Goal: Obtain resource: Obtain resource

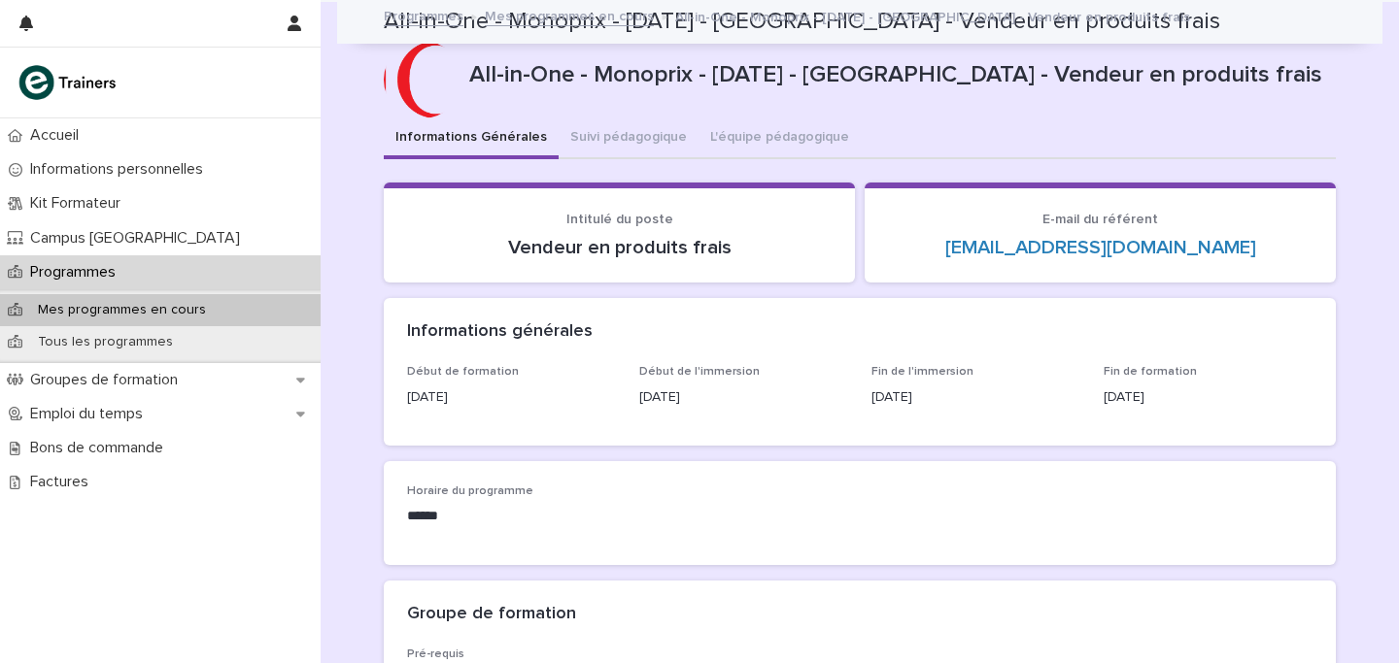
scroll to position [1352, 0]
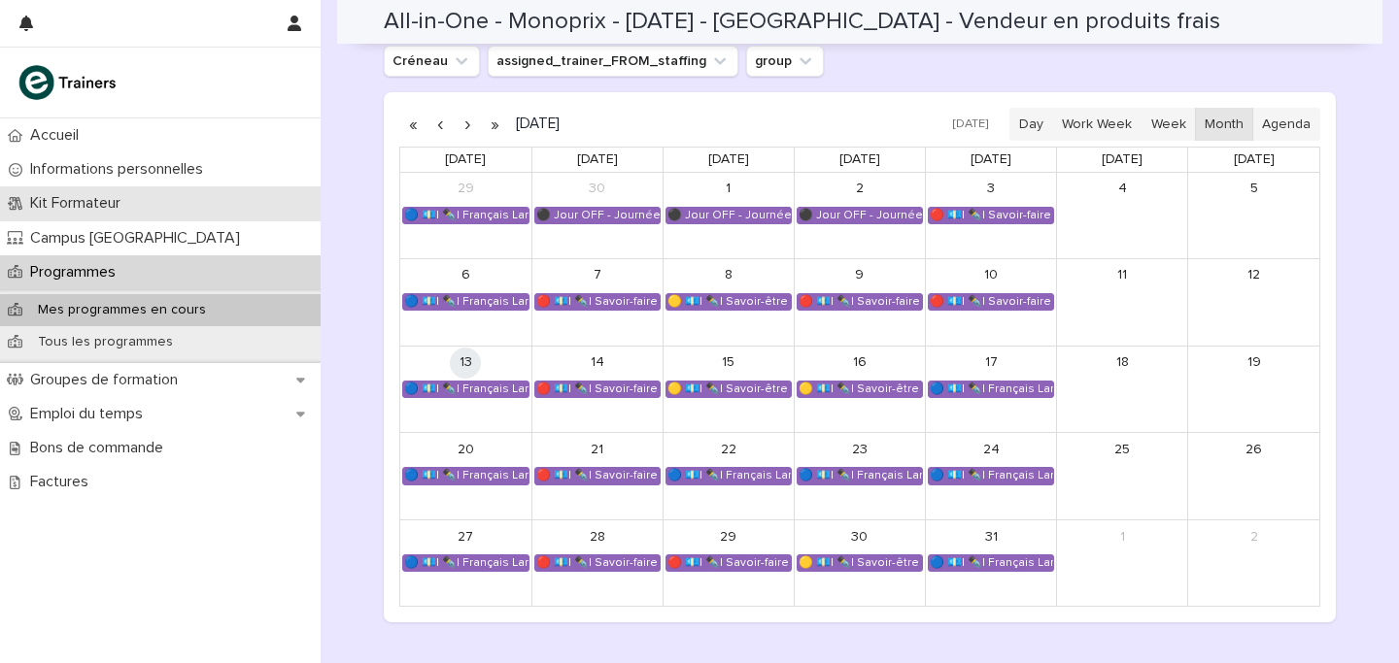
click at [149, 210] on div "Kit Formateur" at bounding box center [160, 203] width 321 height 34
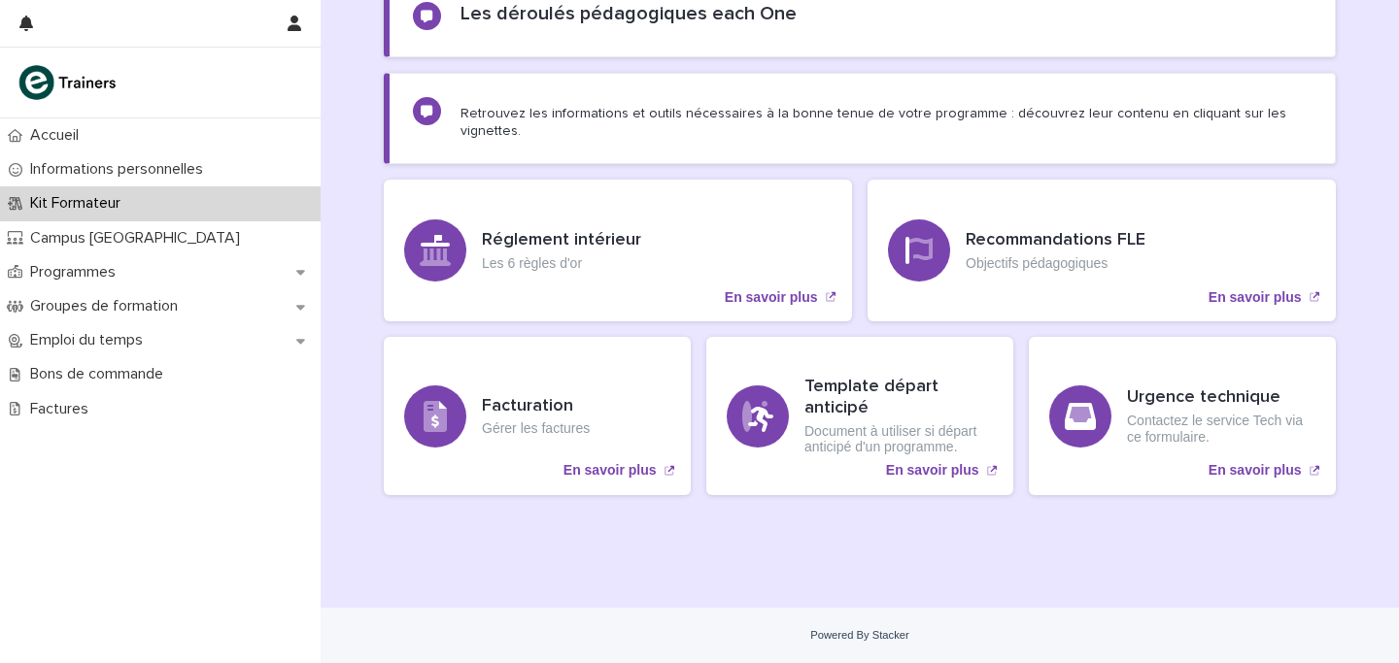
scroll to position [219, 0]
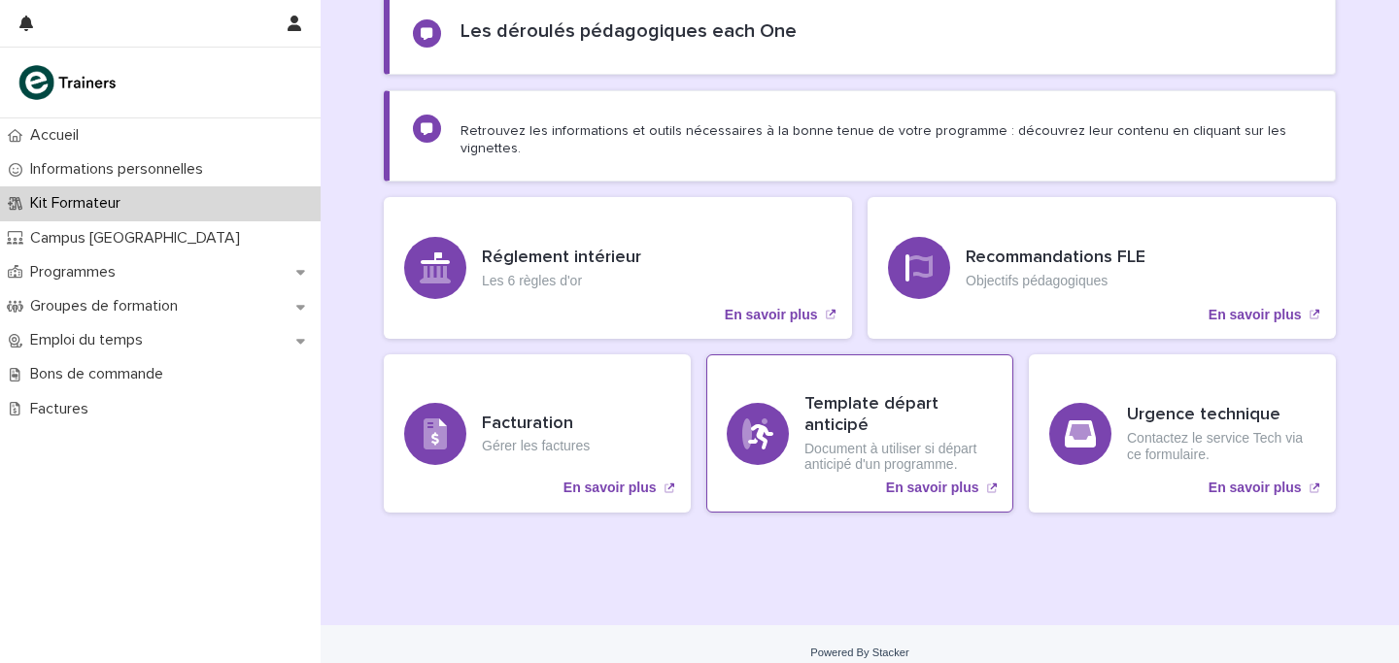
click at [902, 441] on p "Document à utiliser si départ anticipé d'un programme." at bounding box center [898, 457] width 188 height 33
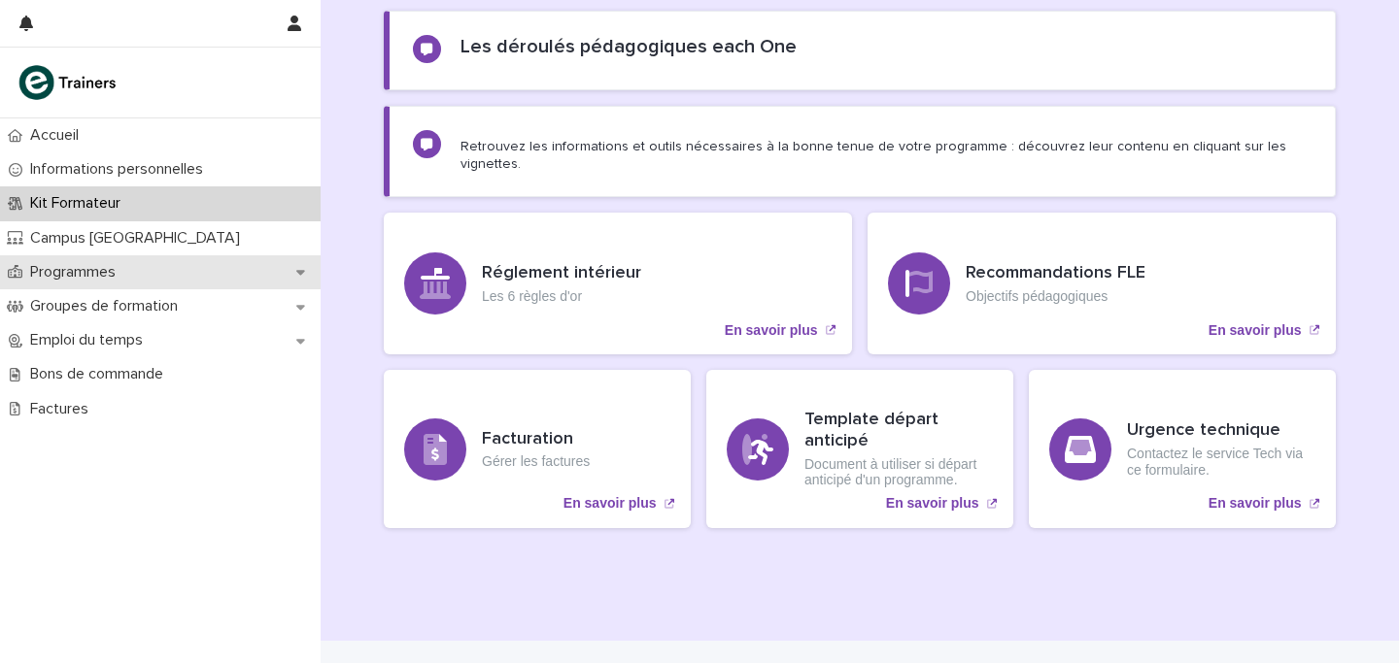
click at [109, 276] on p "Programmes" at bounding box center [76, 272] width 109 height 18
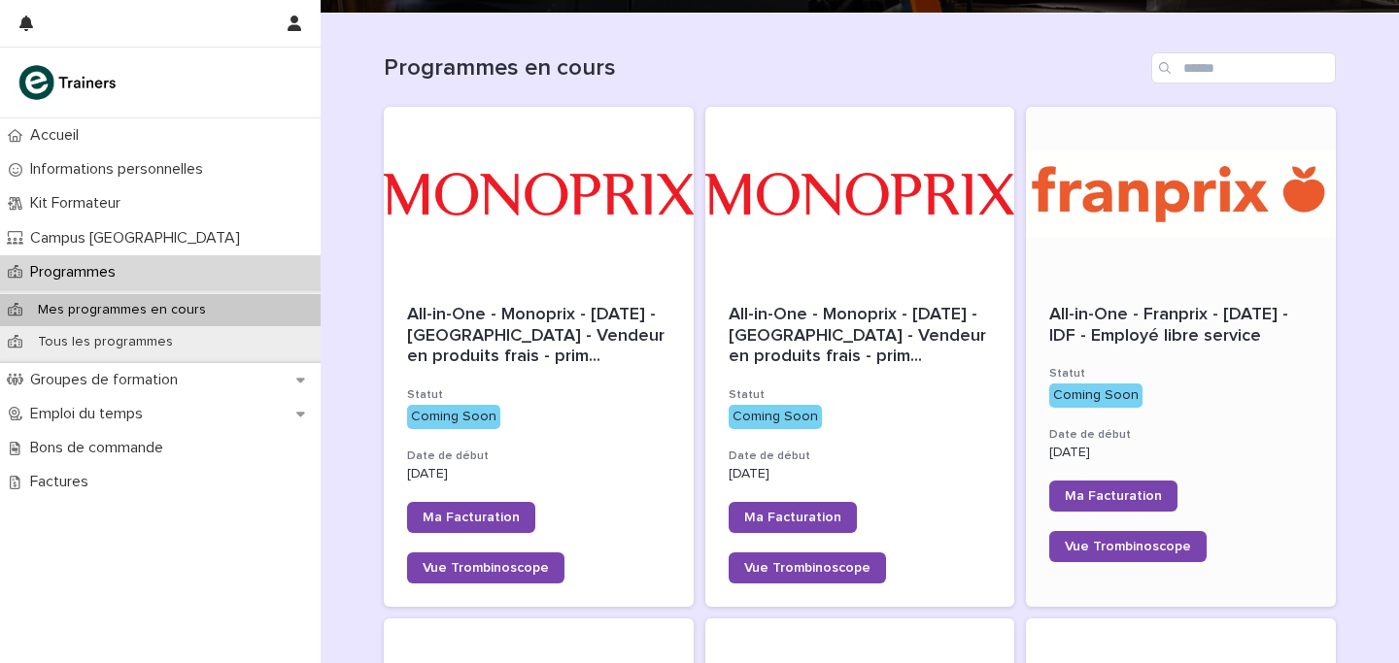
scroll to position [613, 0]
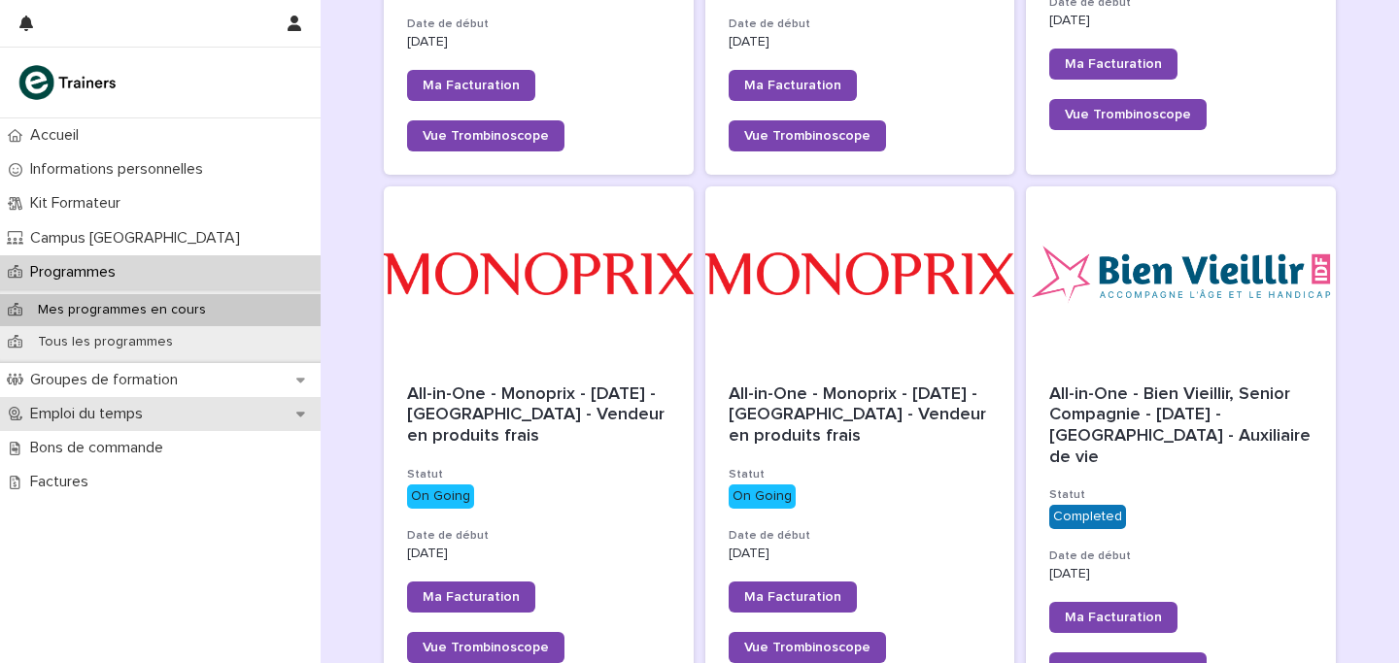
click at [152, 423] on div "Emploi du temps" at bounding box center [160, 414] width 321 height 34
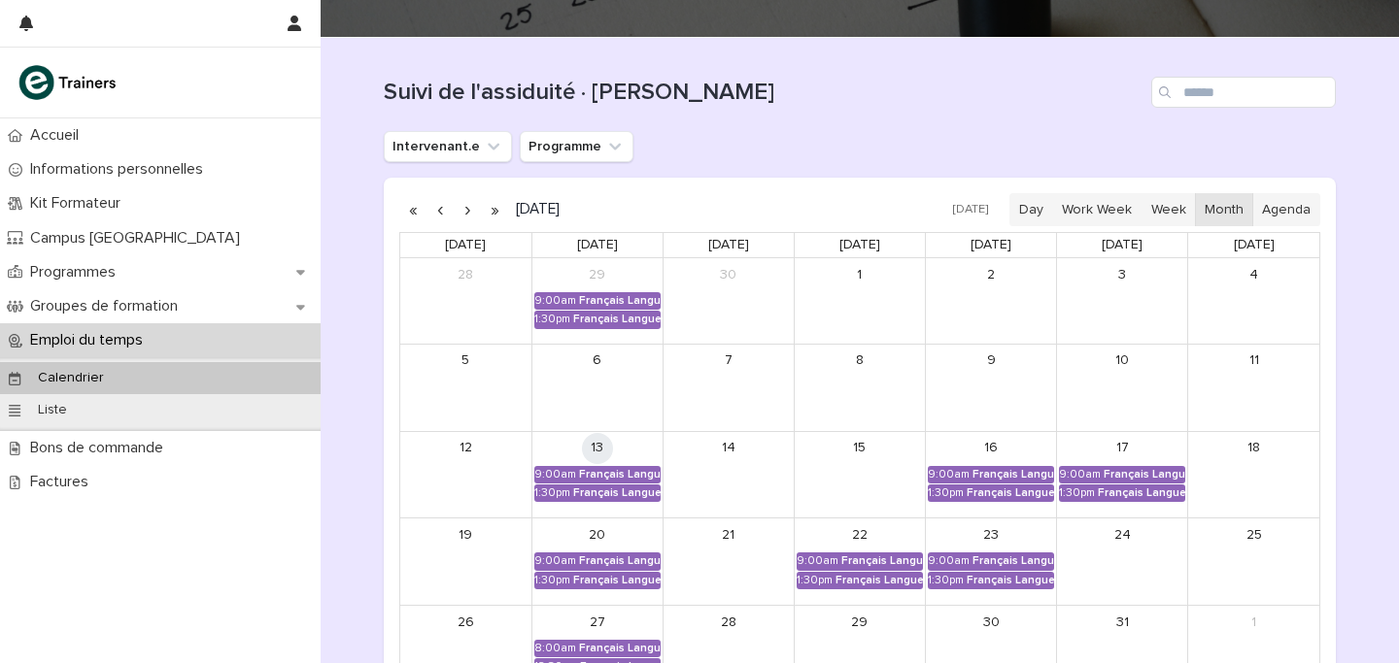
scroll to position [159, 0]
